Goal: Task Accomplishment & Management: Manage account settings

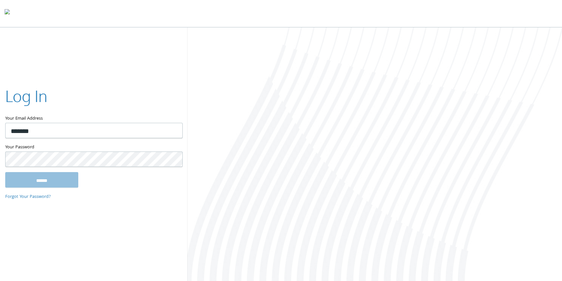
type input "**********"
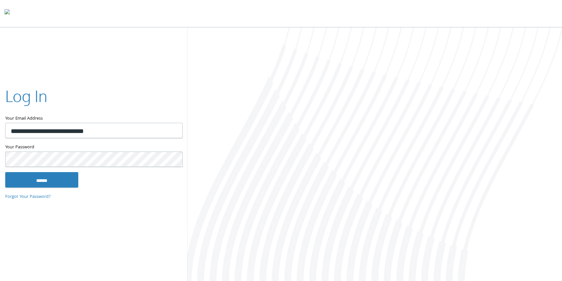
click at [5, 172] on input "******" at bounding box center [41, 180] width 73 height 16
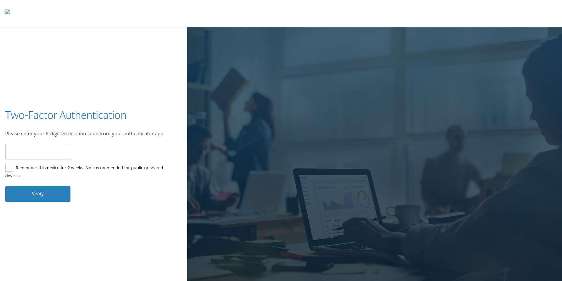
click at [53, 154] on input "number" at bounding box center [38, 151] width 66 height 15
type input "******"
